Goal: Navigation & Orientation: Go to known website

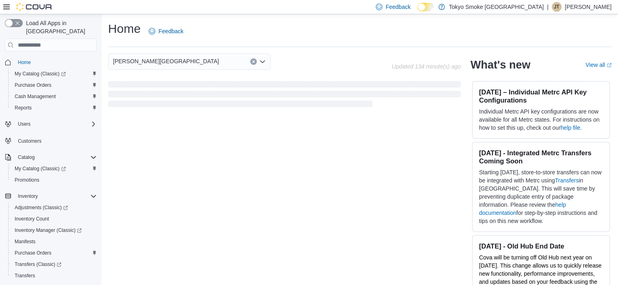
click at [569, 7] on div "| [PERSON_NAME]" at bounding box center [579, 7] width 65 height 10
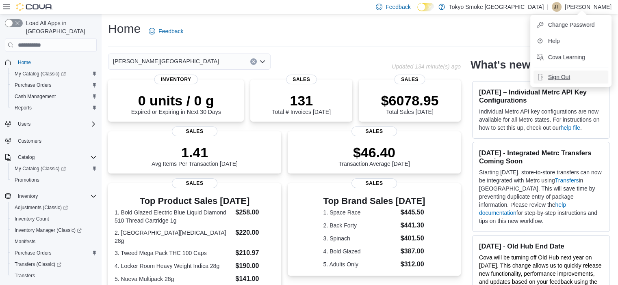
click at [564, 76] on span "Sign Out" at bounding box center [559, 77] width 22 height 8
